Goal: Transaction & Acquisition: Purchase product/service

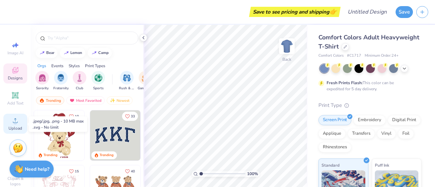
click at [16, 124] on icon at bounding box center [15, 121] width 8 height 8
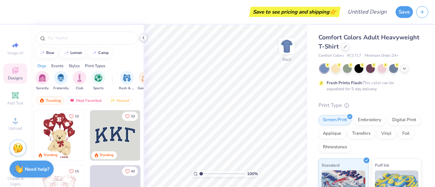
click at [145, 39] on icon at bounding box center [143, 37] width 5 height 5
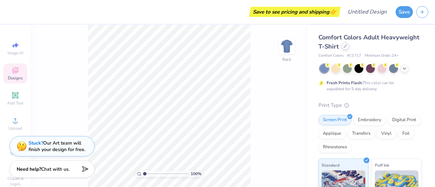
click at [349, 44] on div at bounding box center [345, 46] width 7 height 7
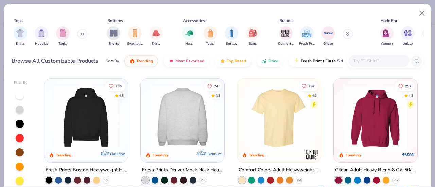
click at [108, 120] on img at bounding box center [86, 117] width 70 height 63
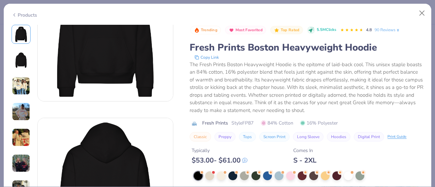
scroll to position [60, 0]
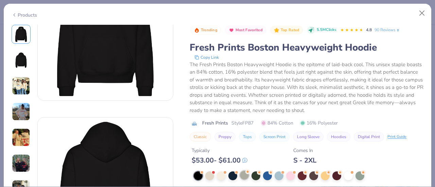
click at [245, 174] on div at bounding box center [244, 175] width 9 height 9
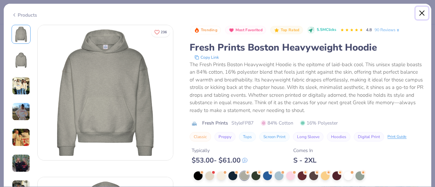
click at [419, 14] on button "Close" at bounding box center [422, 13] width 13 height 13
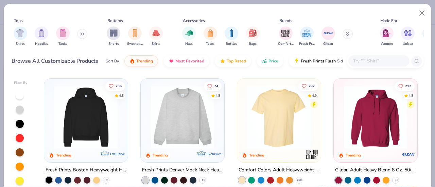
click at [369, 110] on img at bounding box center [376, 117] width 70 height 63
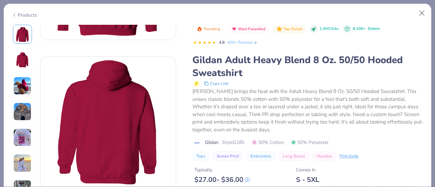
scroll to position [157, 0]
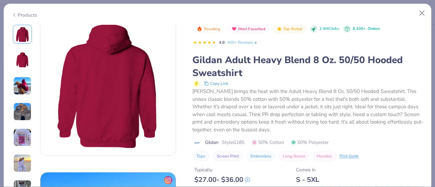
drag, startPoint x: 376, startPoint y: 15, endPoint x: 376, endPoint y: -3, distance: 18.0
click at [376, 0] on html "Save to see pricing and shipping 👉 Design Title Save Image AI Designs Add Text …" at bounding box center [217, 93] width 435 height 187
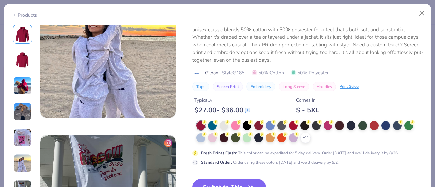
scroll to position [803, 0]
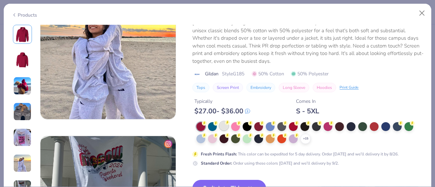
click at [224, 124] on div at bounding box center [224, 126] width 9 height 9
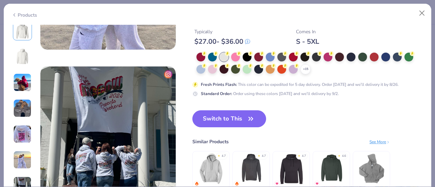
scroll to position [826, 0]
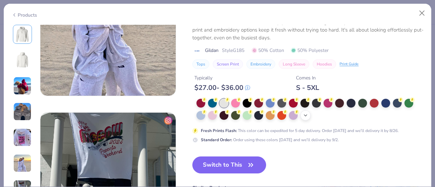
click at [307, 116] on icon at bounding box center [305, 115] width 5 height 5
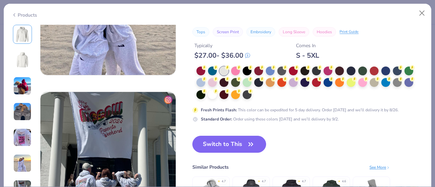
scroll to position [847, 0]
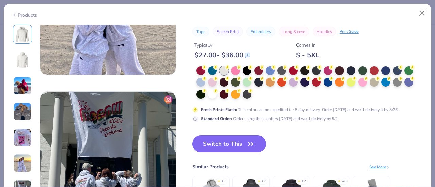
click at [231, 143] on button "Switch to This" at bounding box center [229, 144] width 74 height 17
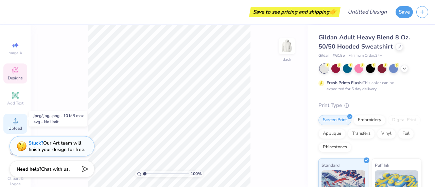
scroll to position [9, 0]
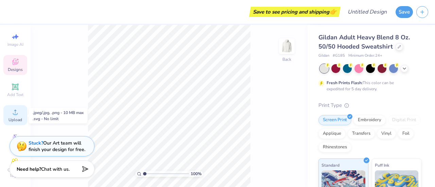
click at [14, 121] on span "Upload" at bounding box center [16, 119] width 14 height 5
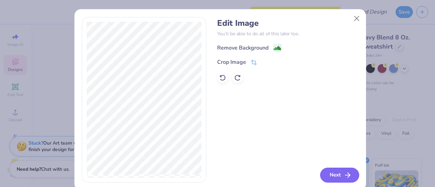
click at [337, 172] on button "Next" at bounding box center [339, 175] width 39 height 15
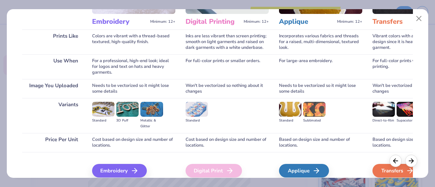
scroll to position [0, 0]
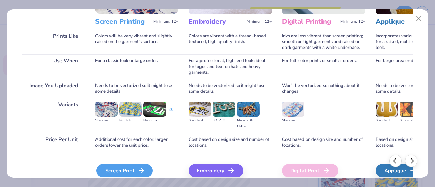
click at [114, 169] on div "Screen Print" at bounding box center [124, 171] width 56 height 14
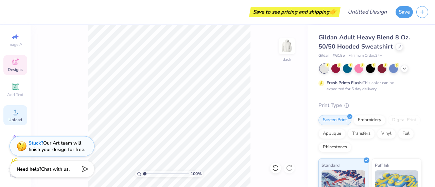
click at [12, 120] on span "Upload" at bounding box center [16, 119] width 14 height 5
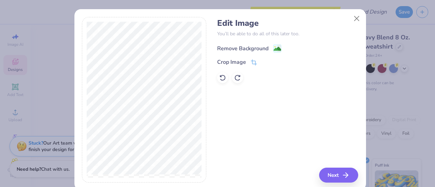
click at [245, 46] on div "Remove Background" at bounding box center [242, 49] width 51 height 8
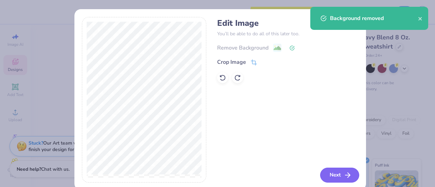
click at [327, 175] on button "Next" at bounding box center [339, 175] width 39 height 15
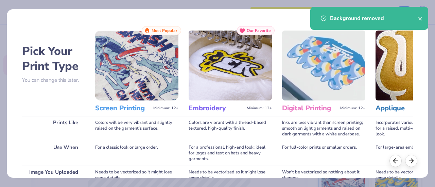
scroll to position [118, 0]
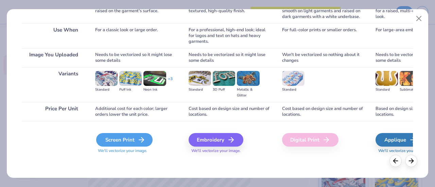
click at [134, 144] on div "Screen Print" at bounding box center [124, 140] width 56 height 14
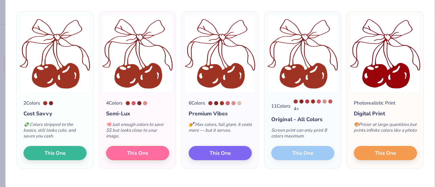
scroll to position [46, 0]
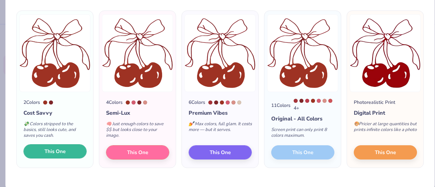
click at [73, 155] on button "This One" at bounding box center [54, 152] width 63 height 14
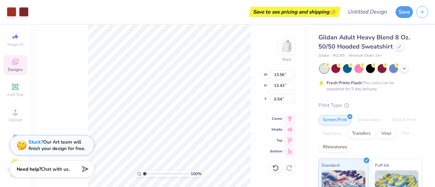
type input "6.09"
type input "6.03"
type input "7.94"
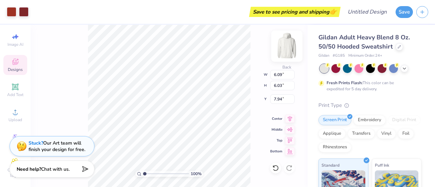
click at [285, 49] on img at bounding box center [286, 46] width 27 height 27
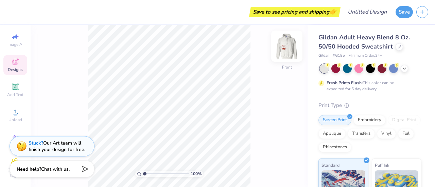
click at [286, 45] on img at bounding box center [286, 46] width 27 height 27
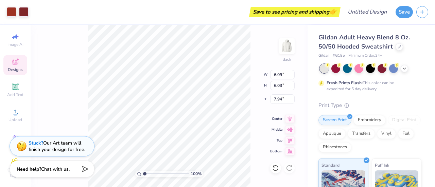
type input "2.04"
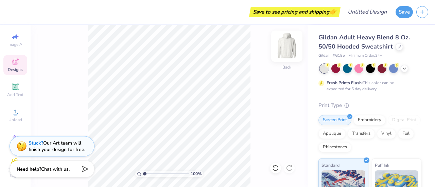
click at [289, 50] on img at bounding box center [286, 46] width 27 height 27
